Goal: Task Accomplishment & Management: Manage account settings

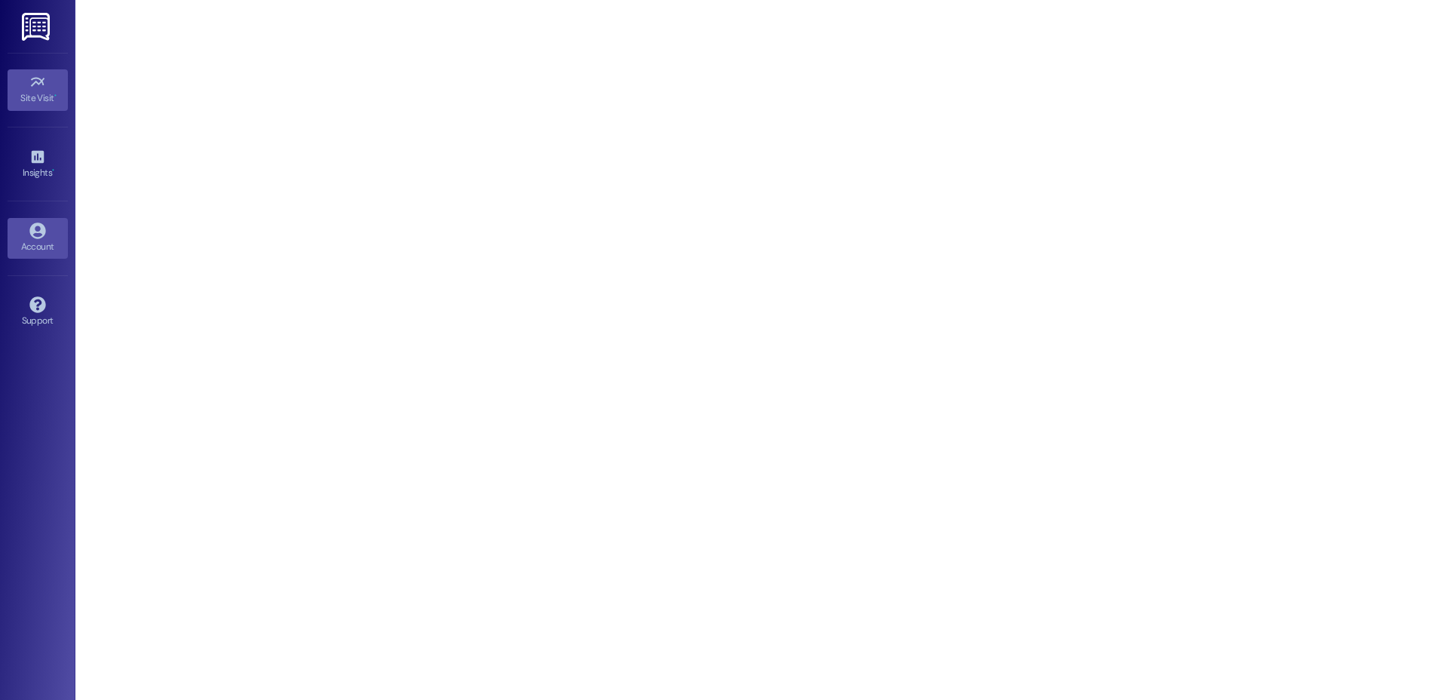
click at [26, 226] on link "Account" at bounding box center [38, 238] width 60 height 41
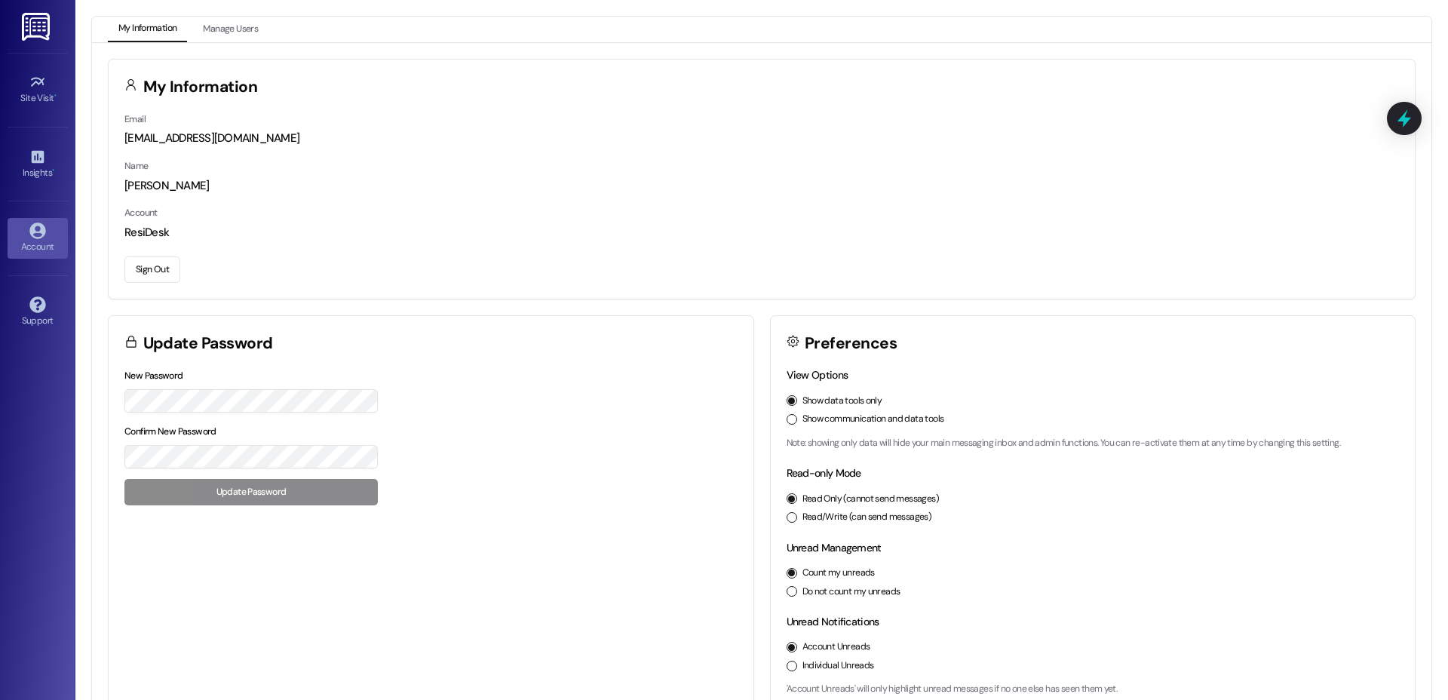
click at [149, 270] on button "Sign Out" at bounding box center [152, 269] width 56 height 26
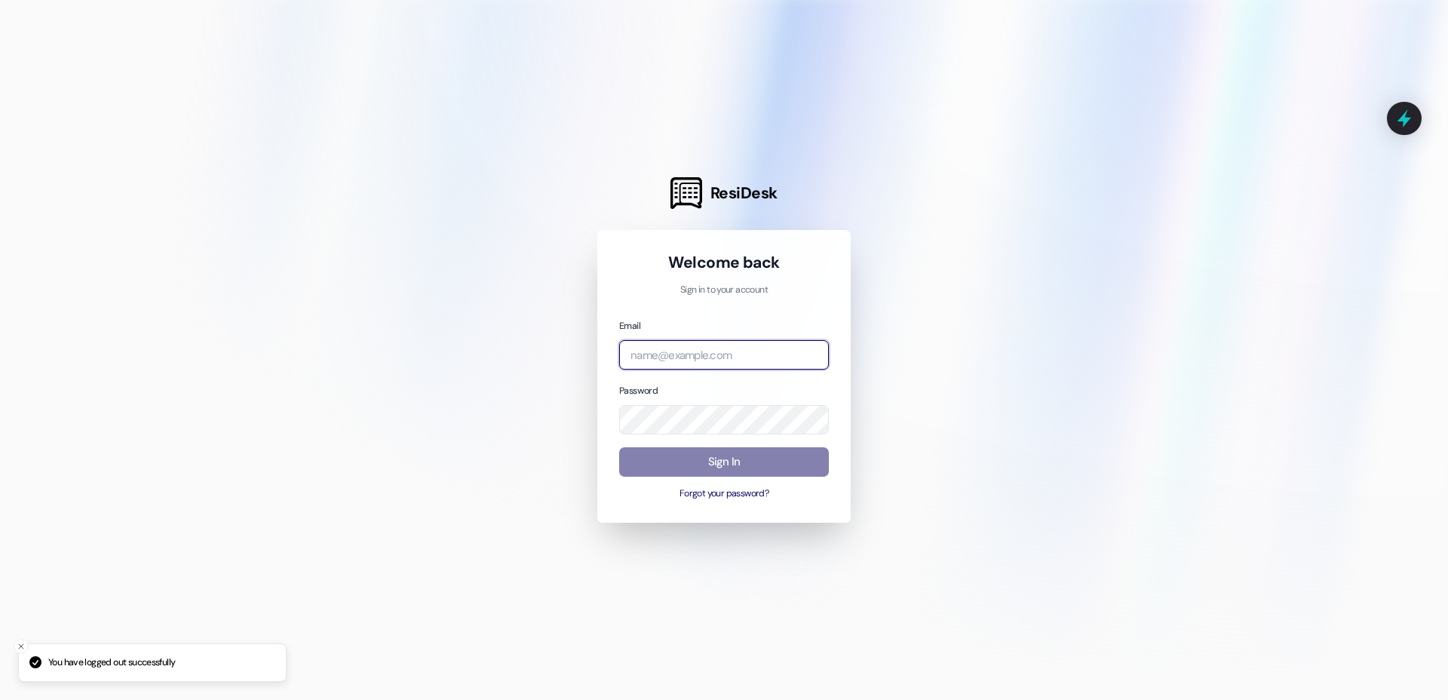
click at [674, 351] on input "email" at bounding box center [724, 354] width 210 height 29
click at [0, 699] on com-1password-button at bounding box center [0, 700] width 0 height 0
type input "[EMAIL_ADDRESS][DOMAIN_NAME]"
